Goal: Task Accomplishment & Management: Complete application form

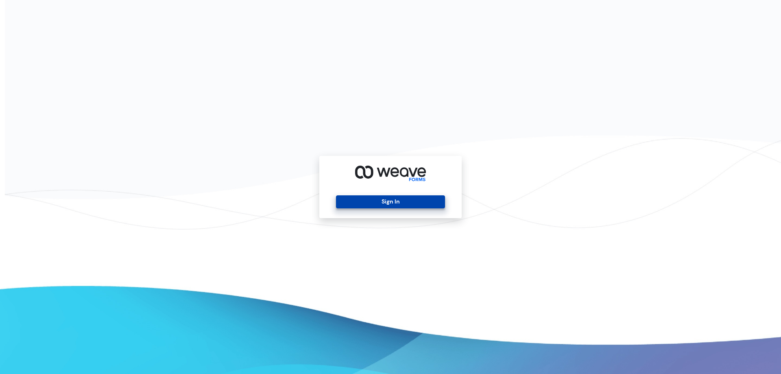
click at [356, 207] on button "Sign In" at bounding box center [390, 201] width 109 height 13
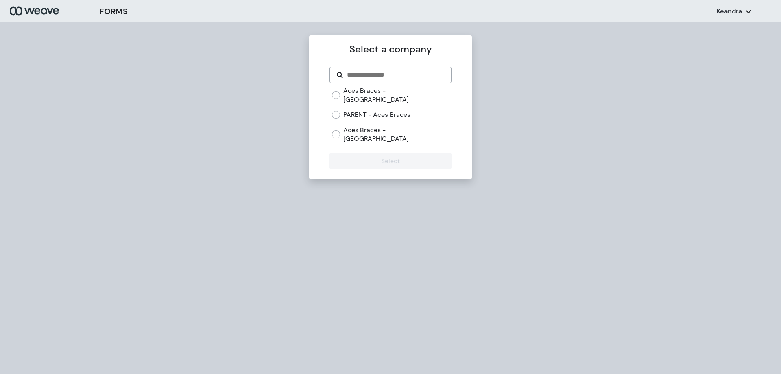
click at [336, 127] on div "Aces Braces - Philadelphia PARENT - Aces Braces Aces Braces - [GEOGRAPHIC_DATA]" at bounding box center [391, 117] width 122 height 63
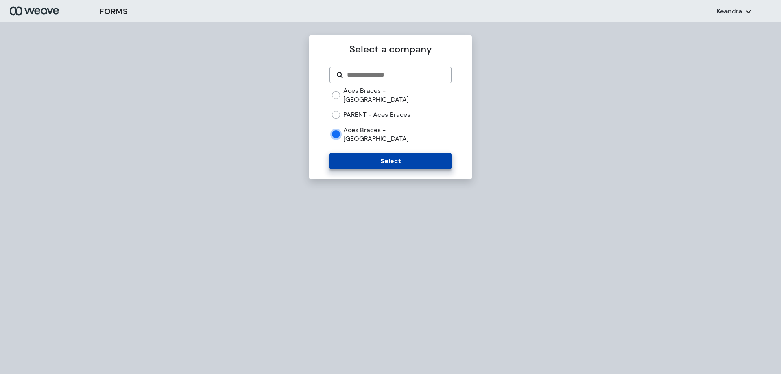
click at [380, 153] on button "Select" at bounding box center [391, 161] width 122 height 16
